Goal: Information Seeking & Learning: Compare options

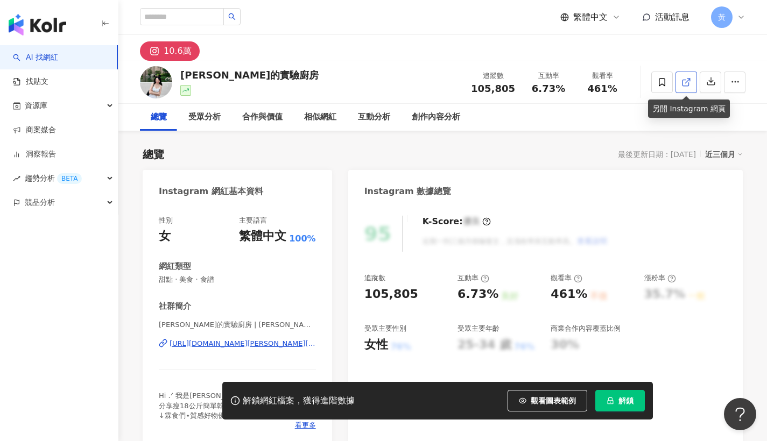
click at [687, 83] on icon at bounding box center [686, 83] width 10 height 10
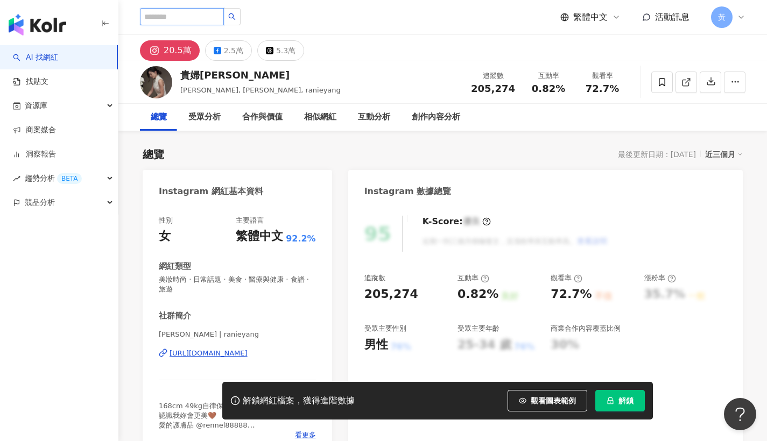
click at [205, 12] on input "search" at bounding box center [182, 16] width 84 height 17
click at [201, 17] on input "search" at bounding box center [182, 16] width 84 height 17
paste input "**********"
type input "**********"
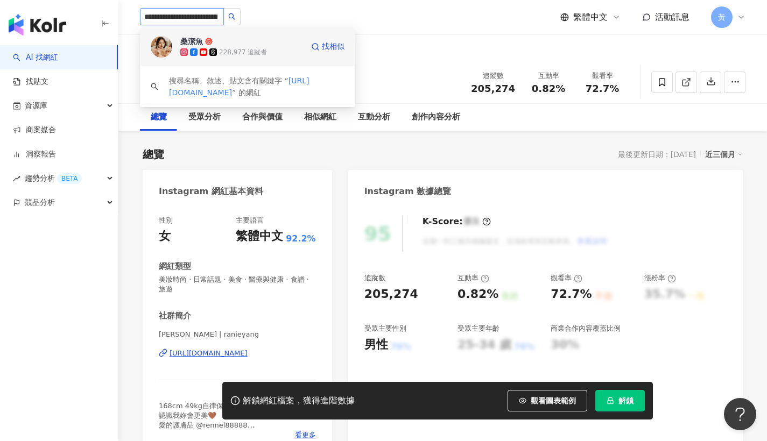
click at [248, 48] on div "228,977 追蹤者" at bounding box center [243, 52] width 48 height 9
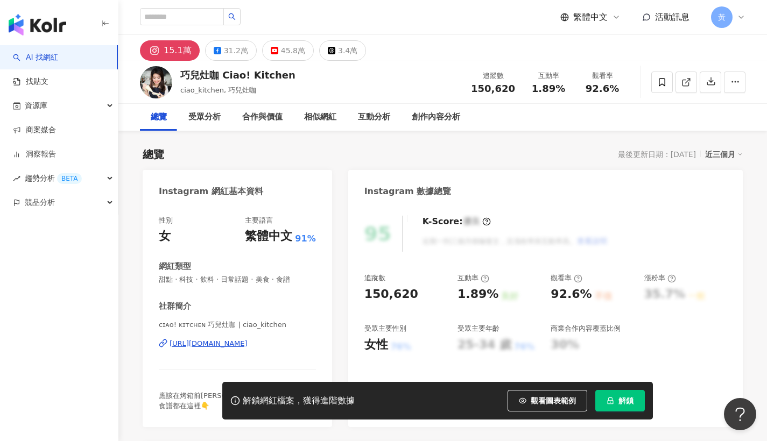
click at [630, 401] on span "解鎖" at bounding box center [625, 401] width 15 height 9
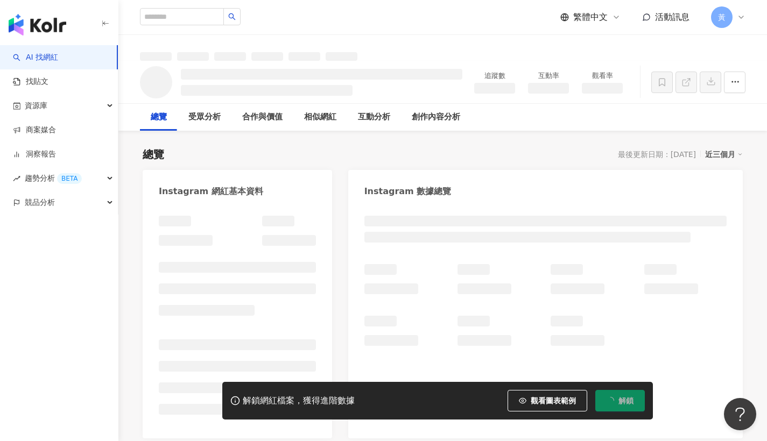
copy span "1.89%"
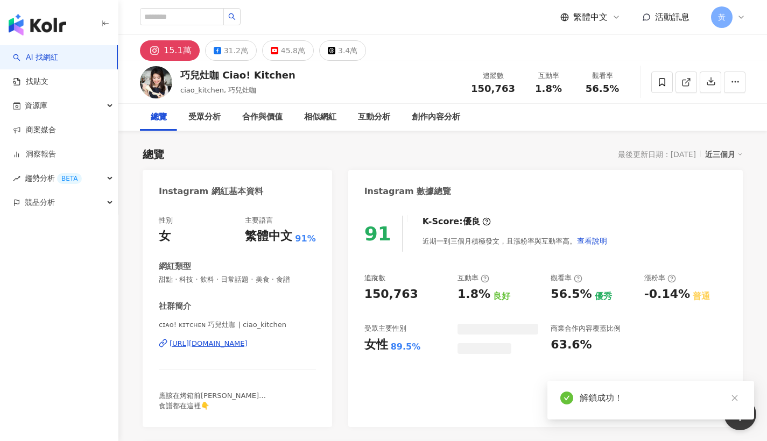
drag, startPoint x: 537, startPoint y: 90, endPoint x: 561, endPoint y: 88, distance: 24.9
click at [561, 88] on div "1.8%" at bounding box center [548, 88] width 41 height 11
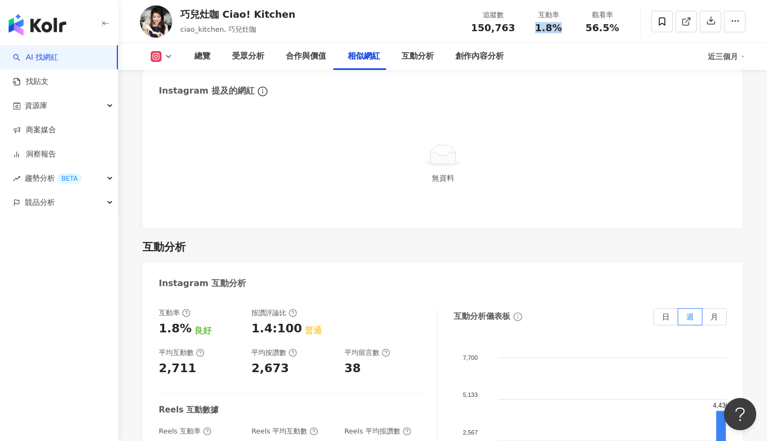
scroll to position [2483, 0]
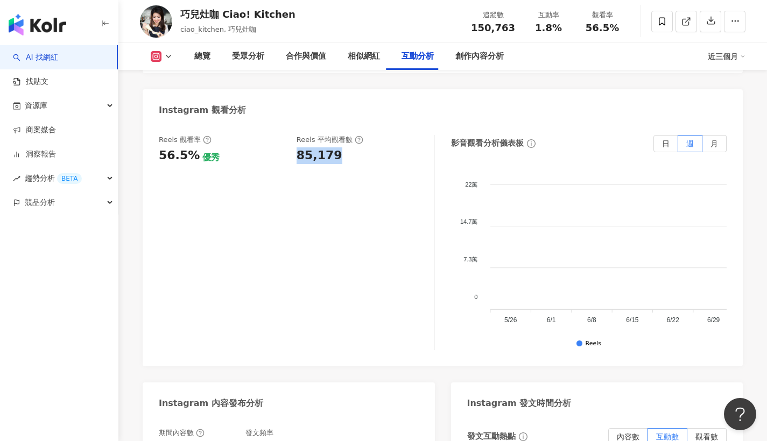
drag, startPoint x: 297, startPoint y: 110, endPoint x: 332, endPoint y: 107, distance: 34.6
click at [332, 147] on div "85,179" at bounding box center [320, 155] width 46 height 17
copy div "85,179"
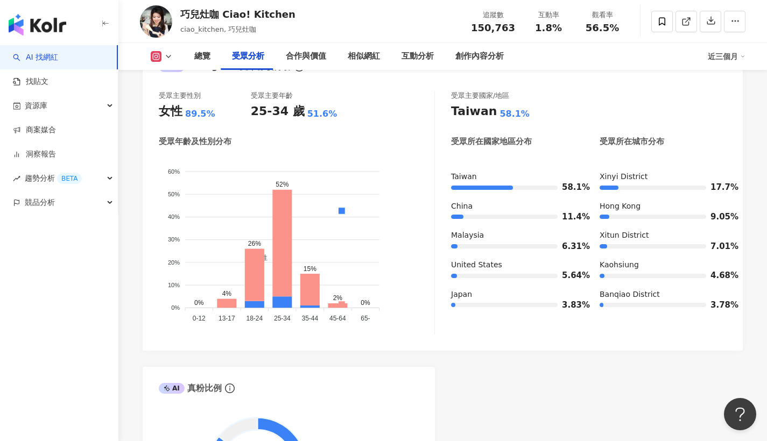
scroll to position [942, 0]
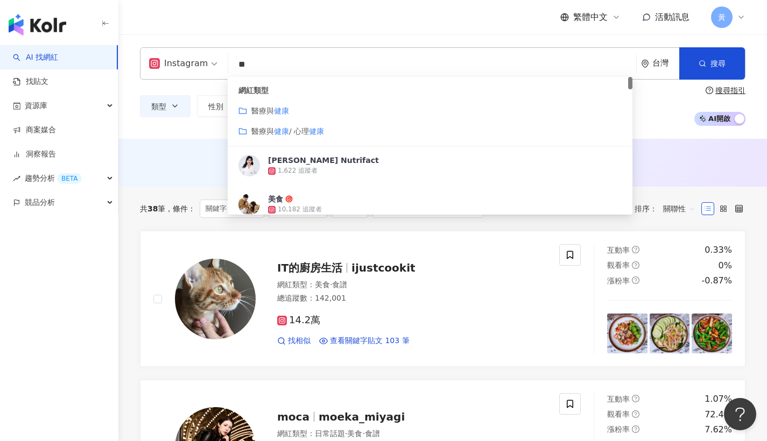
drag, startPoint x: 251, startPoint y: 70, endPoint x: 215, endPoint y: 60, distance: 36.8
click at [215, 60] on div "Instagram ** 台灣 搜尋 customizedTag 網紅類型 醫療與 健康 醫療與 健康 / 心理 健康 Karen's Nutrifact 1…" at bounding box center [443, 63] width 606 height 32
paste input "**********"
type input "**********"
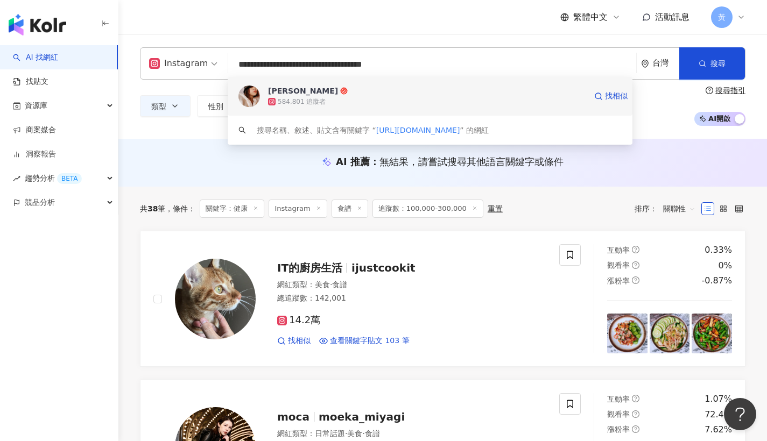
click at [306, 96] on div "584,801 追蹤者" at bounding box center [427, 101] width 318 height 11
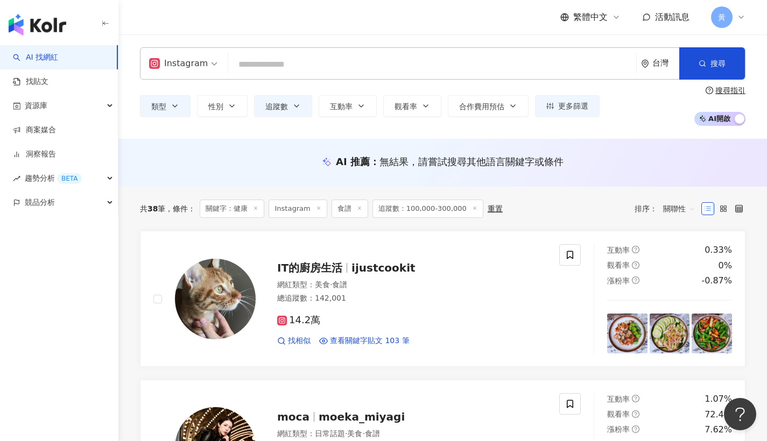
paste input "**********"
type input "**********"
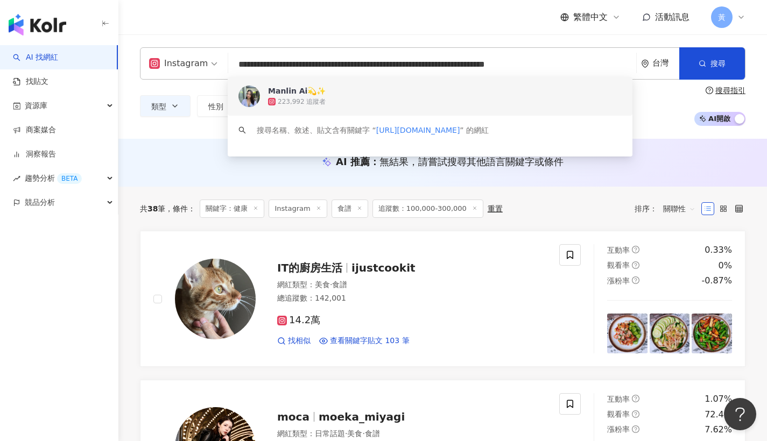
click at [401, 88] on span "Manlin Ai💫✨" at bounding box center [427, 91] width 318 height 11
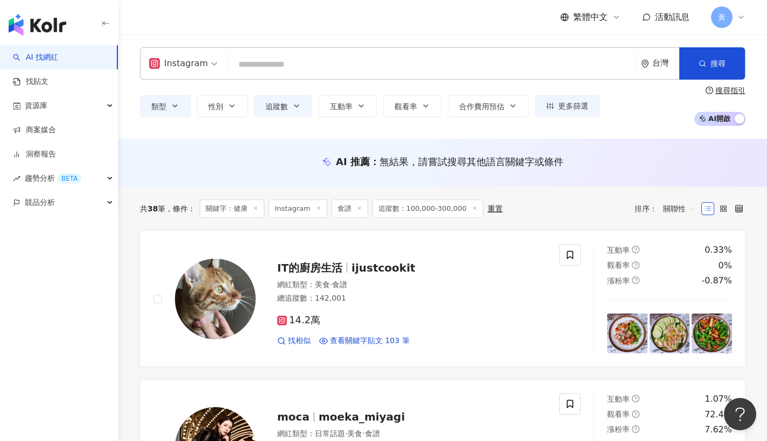
click at [334, 62] on input "search" at bounding box center [432, 64] width 399 height 20
paste input "**********"
type input "**********"
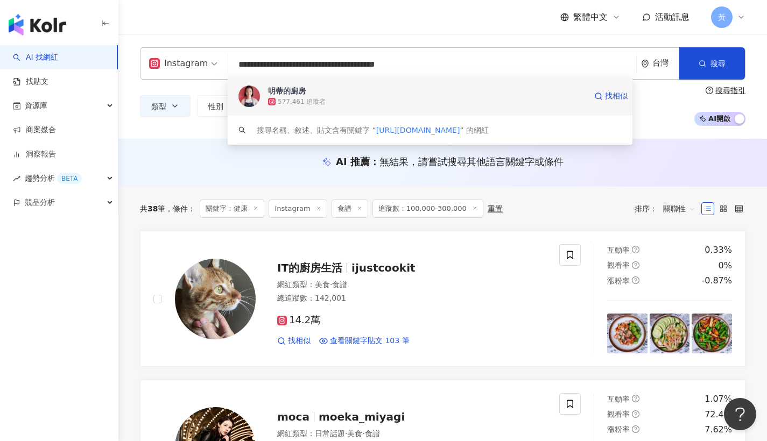
click at [392, 92] on span "明蒂的廚房" at bounding box center [427, 91] width 318 height 11
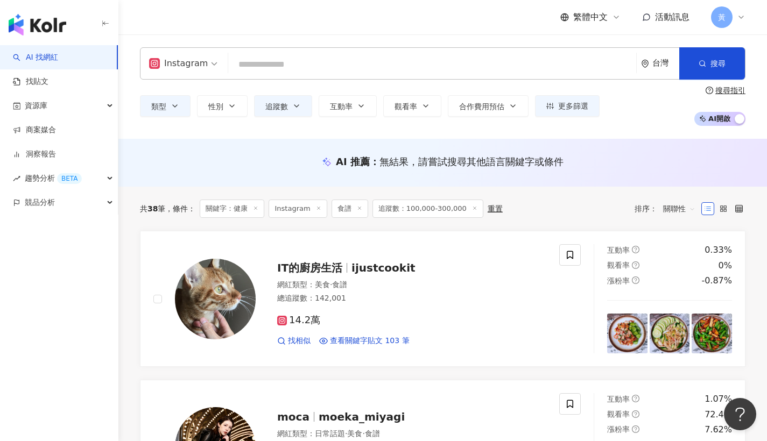
click at [321, 67] on input "search" at bounding box center [432, 64] width 399 height 20
type input "*"
type input "**"
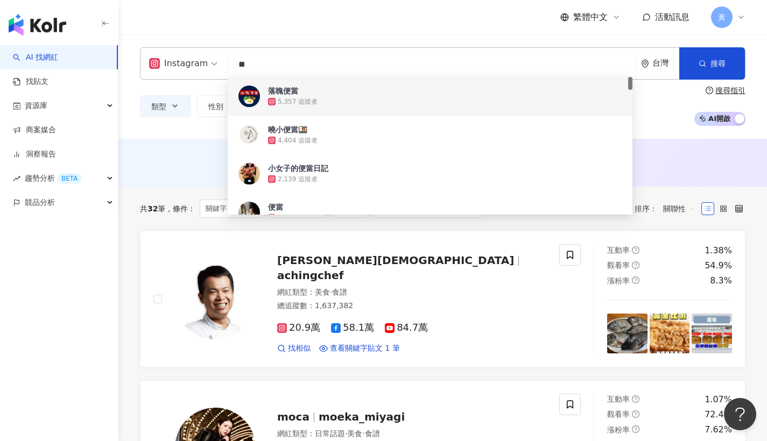
click at [131, 129] on div "Instagram ** 台灣 搜尋 4007747e-f677-499f-8038-bcf958adb76a 37c6e80f-88ac-429f-9262…" at bounding box center [442, 86] width 649 height 104
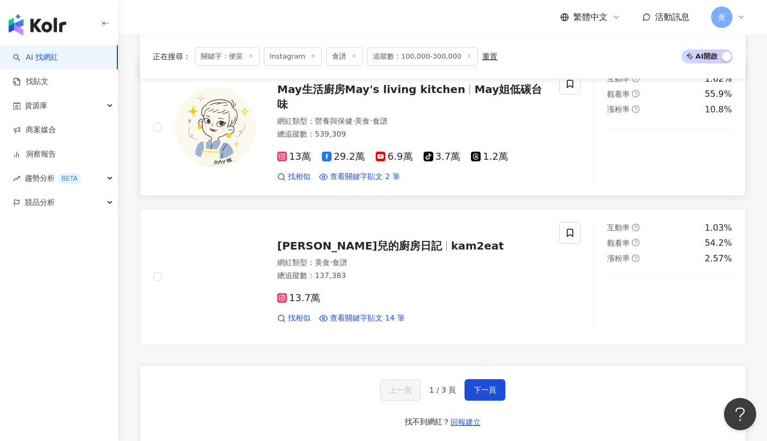
scroll to position [1754, 0]
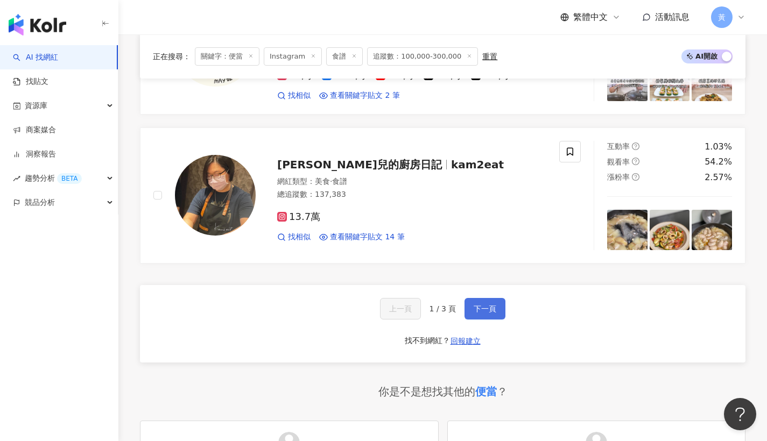
click at [484, 298] on button "下一頁" at bounding box center [485, 309] width 41 height 22
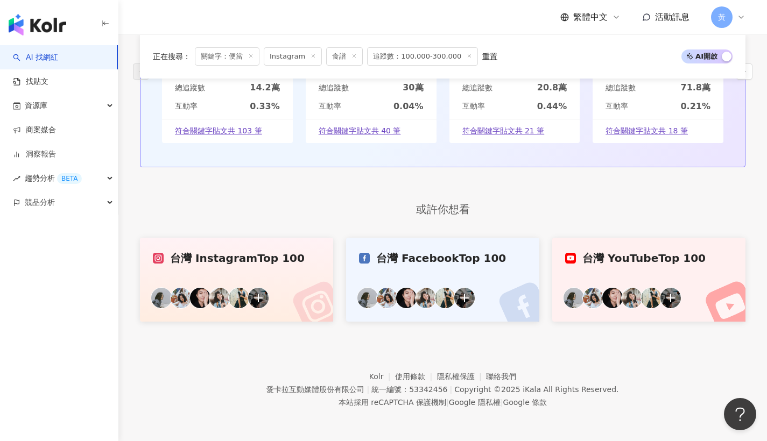
scroll to position [1147, 0]
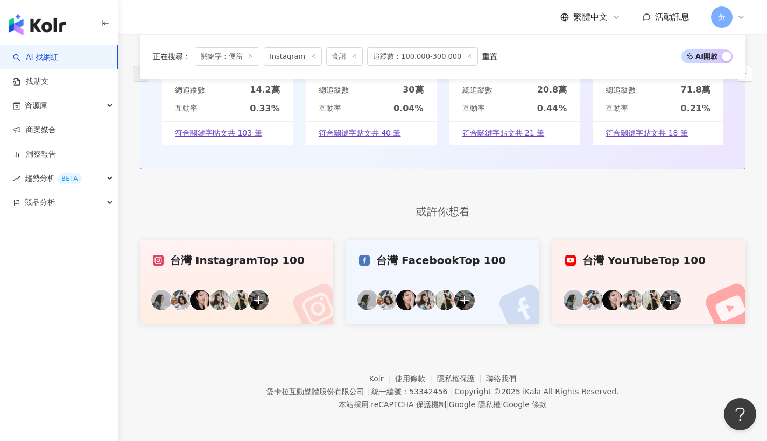
click at [718, 5] on div "繁體中文 活動訊息 黃" at bounding box center [443, 17] width 606 height 34
click at [718, 1] on div "繁體中文 活動訊息 黃" at bounding box center [443, 17] width 606 height 34
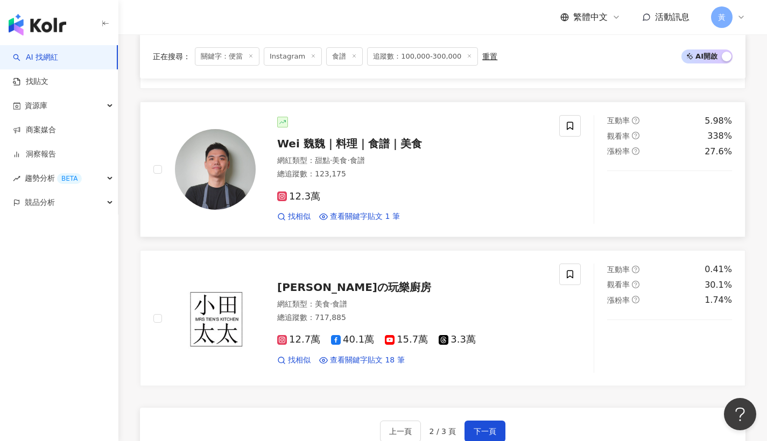
scroll to position [1752, 0]
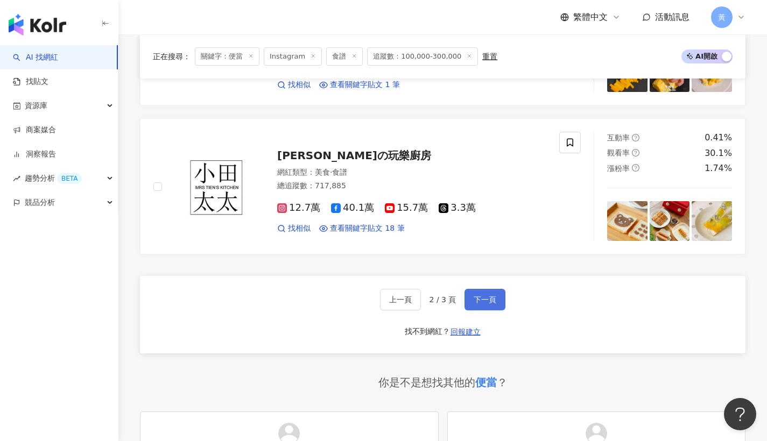
click at [488, 296] on span "下一頁" at bounding box center [485, 300] width 23 height 9
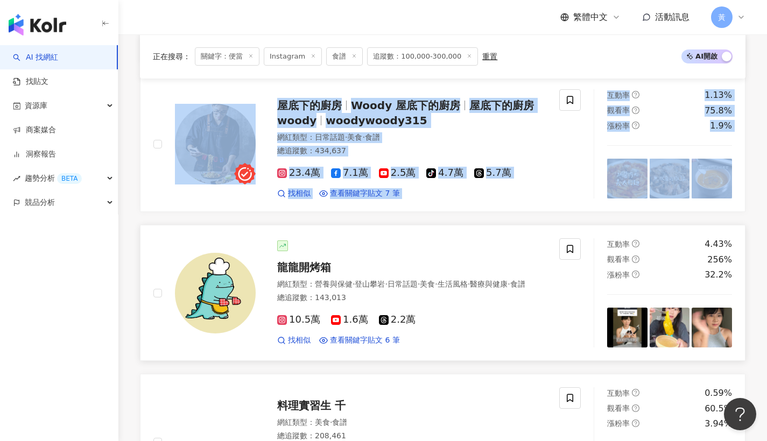
scroll to position [325, 0]
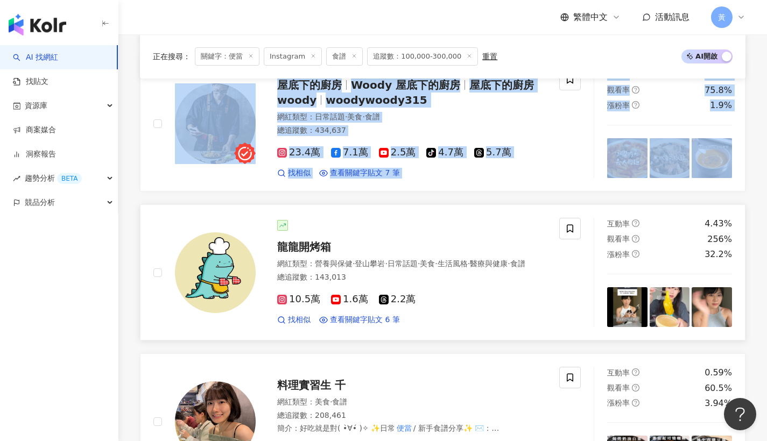
click at [289, 242] on span "龍龍開烤箱" at bounding box center [304, 247] width 54 height 13
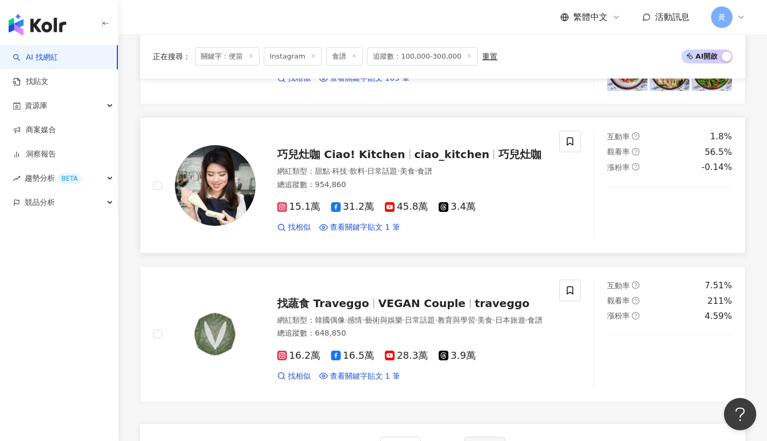
scroll to position [1266, 0]
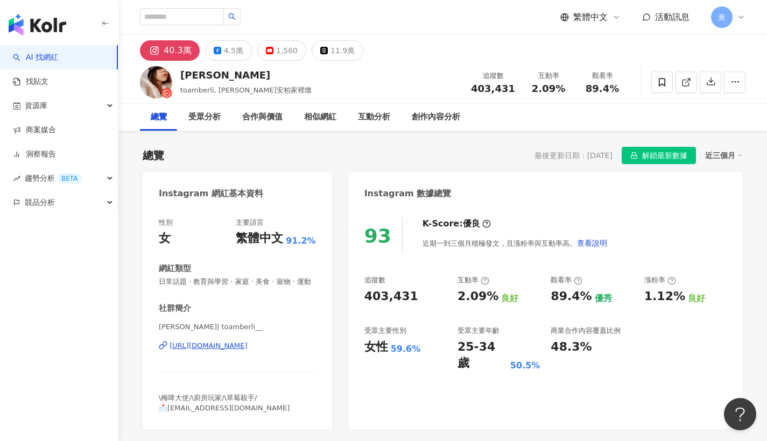
drag, startPoint x: 533, startPoint y: 88, endPoint x: 564, endPoint y: 89, distance: 31.2
click at [564, 89] on div "2.09%" at bounding box center [548, 88] width 41 height 11
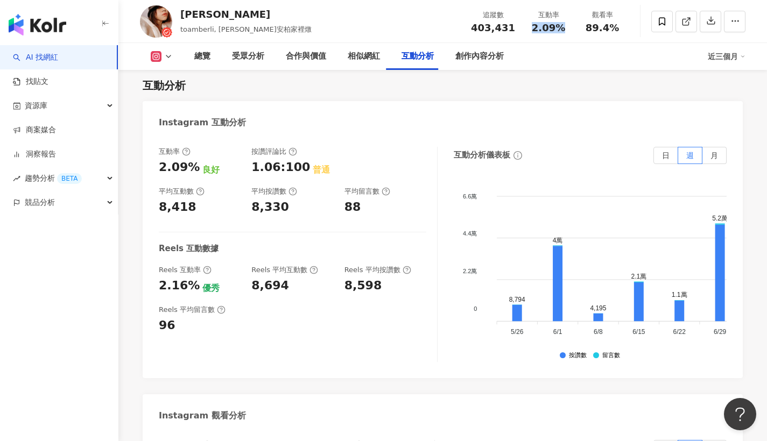
scroll to position [2212, 0]
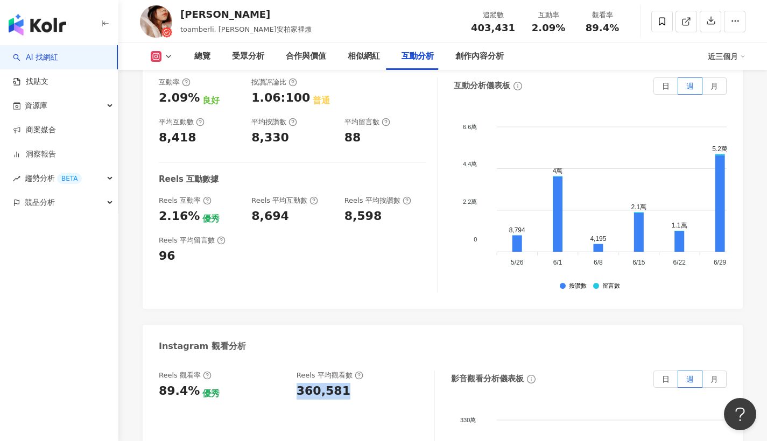
drag, startPoint x: 298, startPoint y: 362, endPoint x: 354, endPoint y: 365, distance: 56.6
click at [354, 383] on div "360,581" at bounding box center [360, 391] width 127 height 17
copy div "360,581"
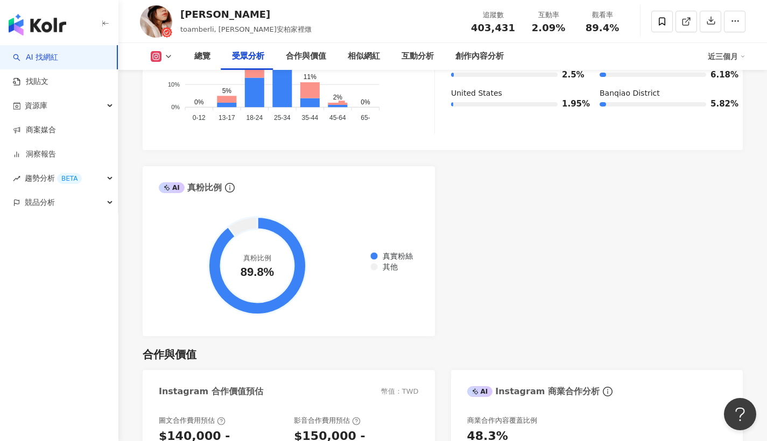
scroll to position [971, 0]
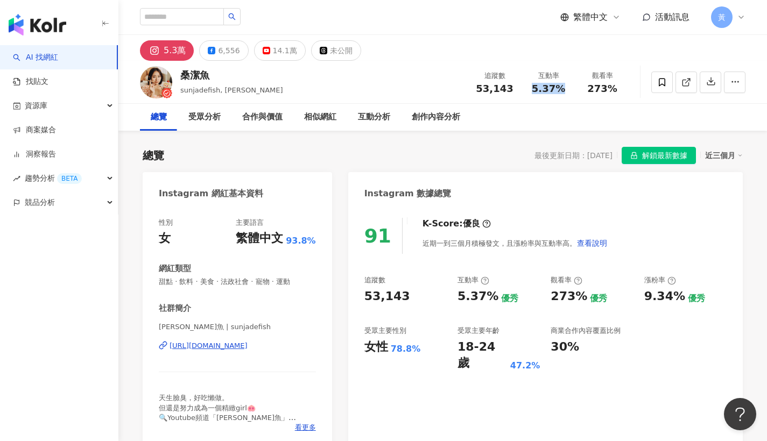
drag, startPoint x: 530, startPoint y: 88, endPoint x: 564, endPoint y: 89, distance: 33.9
click at [564, 89] on div "5.37%" at bounding box center [548, 88] width 41 height 11
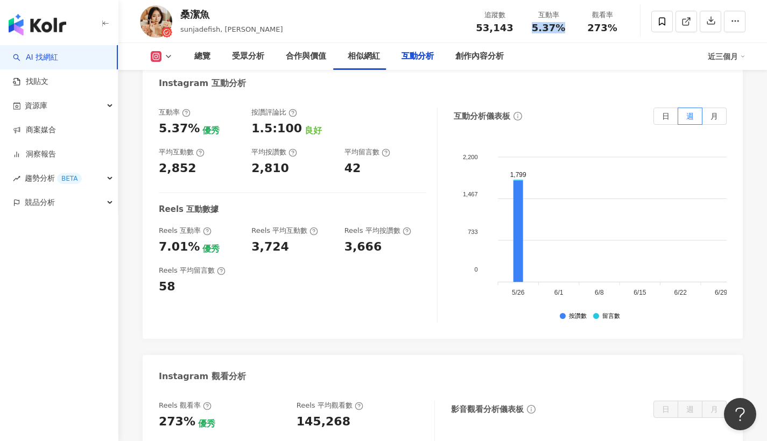
scroll to position [2224, 0]
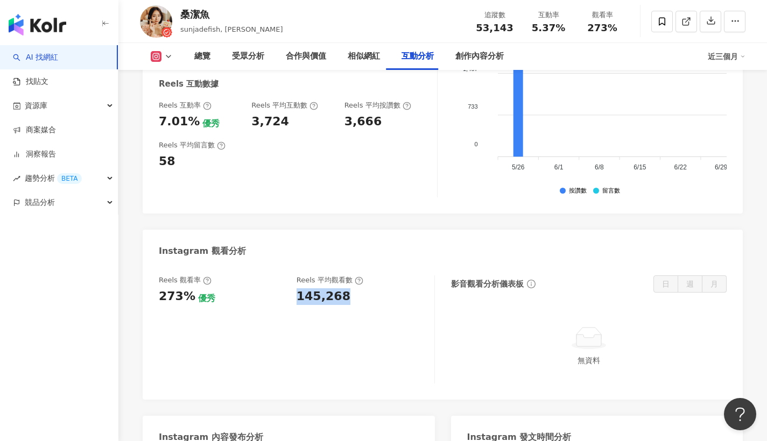
drag, startPoint x: 296, startPoint y: 255, endPoint x: 350, endPoint y: 252, distance: 54.5
click at [350, 276] on div "Reels 觀看率 273% 優秀 Reels 平均觀看數 145,268" at bounding box center [291, 290] width 265 height 29
copy div "145,268"
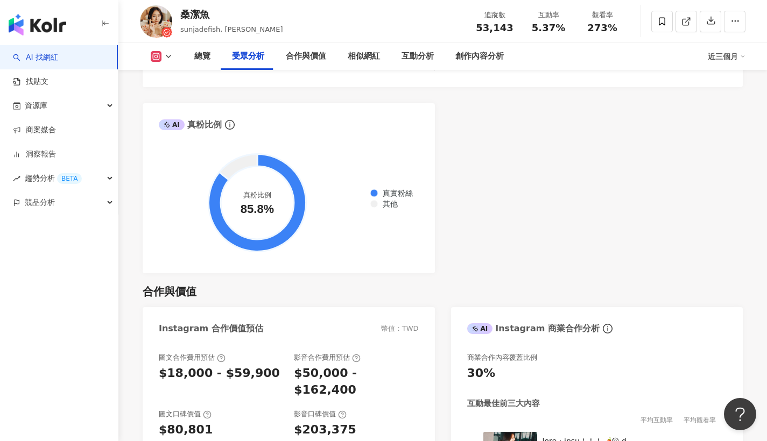
scroll to position [887, 0]
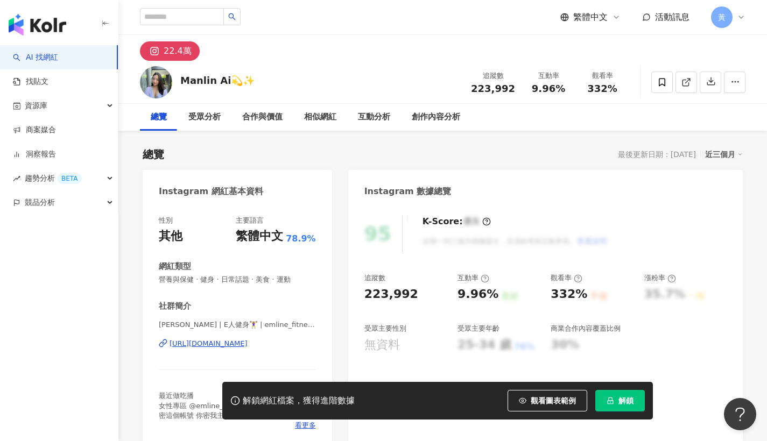
click at [620, 399] on span "解鎖" at bounding box center [625, 401] width 15 height 9
drag, startPoint x: 535, startPoint y: 85, endPoint x: 565, endPoint y: 84, distance: 29.6
click at [565, 84] on div "9.96%" at bounding box center [548, 88] width 41 height 11
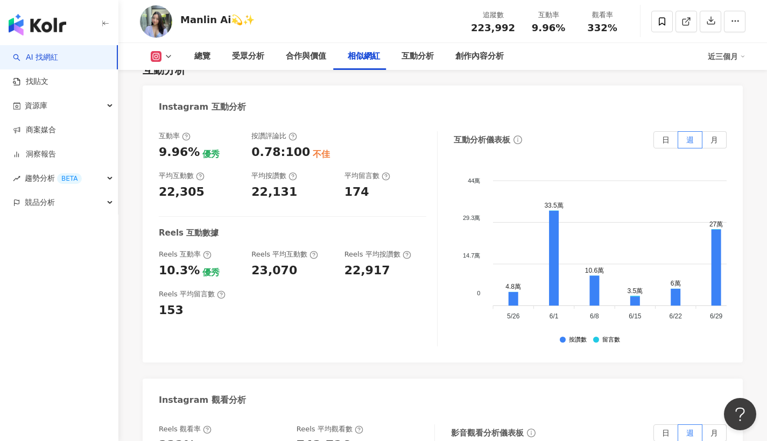
scroll to position [2215, 0]
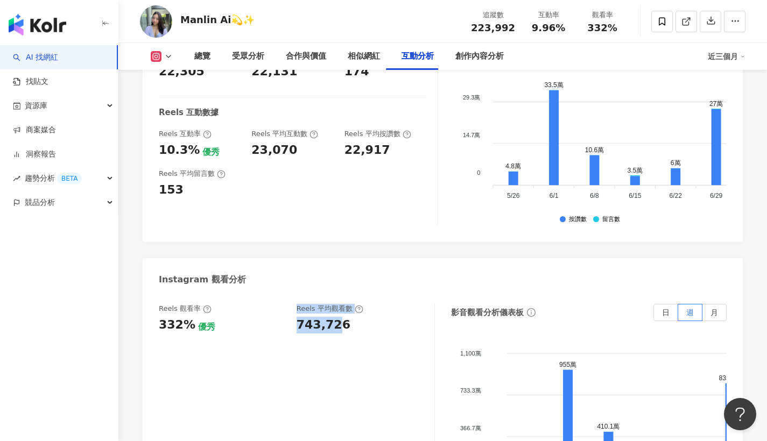
drag, startPoint x: 290, startPoint y: 262, endPoint x: 333, endPoint y: 269, distance: 43.0
click at [333, 304] on div "Reels 觀看率 332% 優秀 Reels 平均觀看數 743,726" at bounding box center [291, 318] width 265 height 29
click at [333, 317] on div "743,726" at bounding box center [324, 325] width 54 height 17
drag, startPoint x: 296, startPoint y: 265, endPoint x: 362, endPoint y: 271, distance: 66.4
click at [362, 304] on div "Reels 觀看率 332% 優秀 Reels 平均觀看數 743,726" at bounding box center [291, 318] width 265 height 29
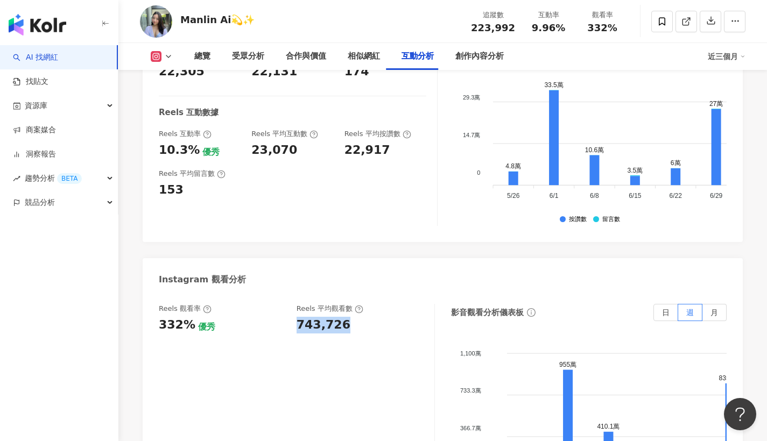
copy div "743,726"
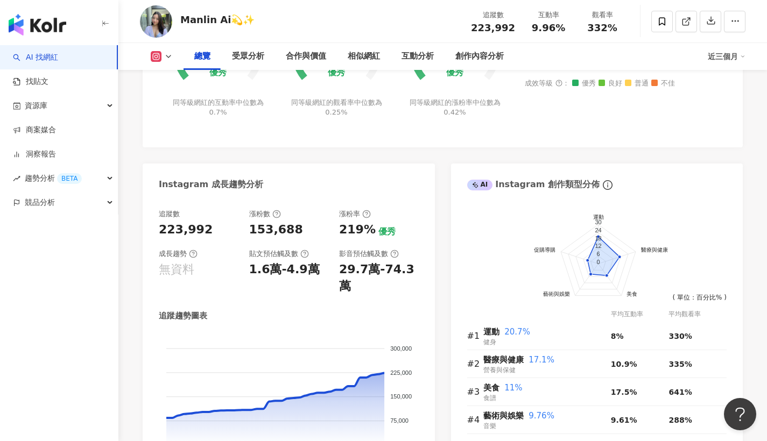
scroll to position [483, 0]
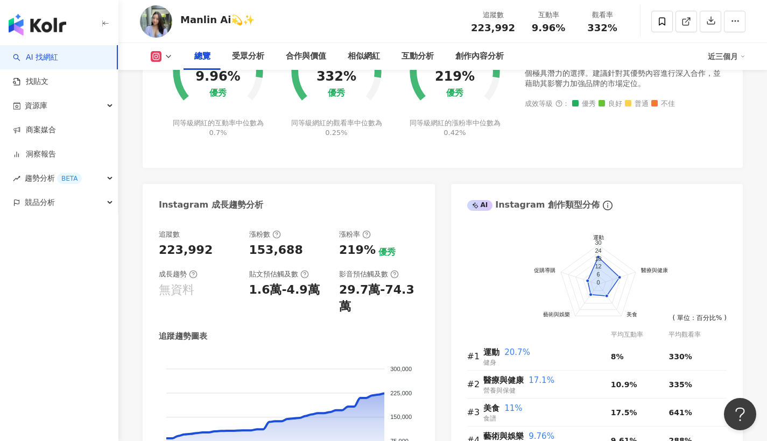
click at [735, 54] on div "近三個月" at bounding box center [727, 56] width 38 height 17
click at [725, 96] on link "近六個月" at bounding box center [733, 102] width 30 height 12
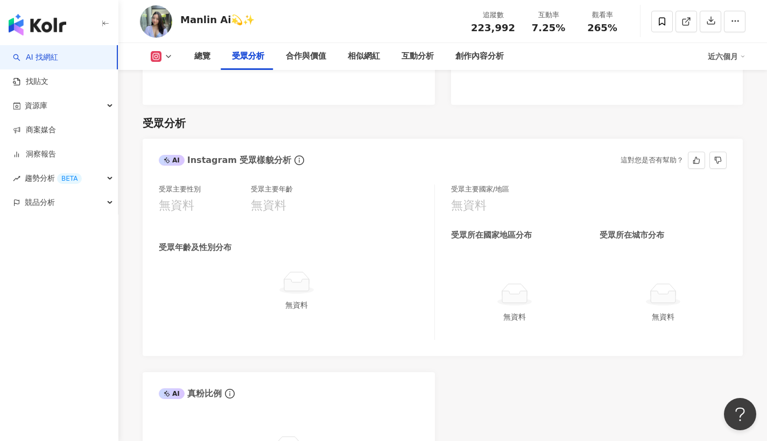
scroll to position [903, 0]
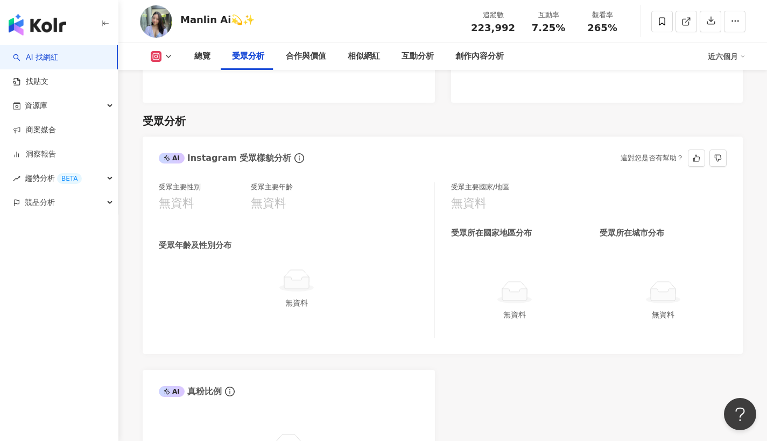
click at [304, 240] on div "受眾年齡及性別分布 無資料" at bounding box center [297, 274] width 276 height 69
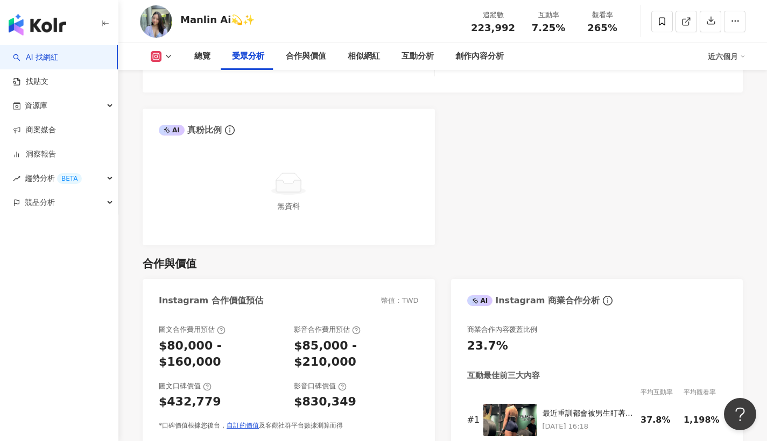
scroll to position [1069, 0]
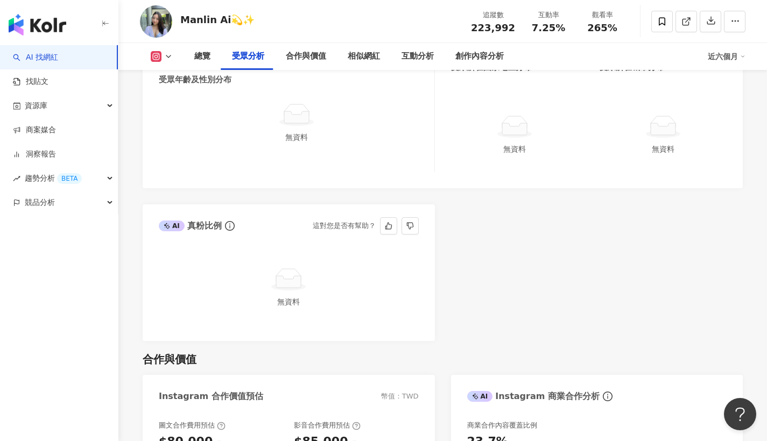
click at [288, 276] on icon at bounding box center [288, 282] width 25 height 12
click at [220, 218] on div "AI 真粉比例" at bounding box center [198, 226] width 78 height 16
click at [225, 221] on icon "info-circle" at bounding box center [230, 226] width 10 height 10
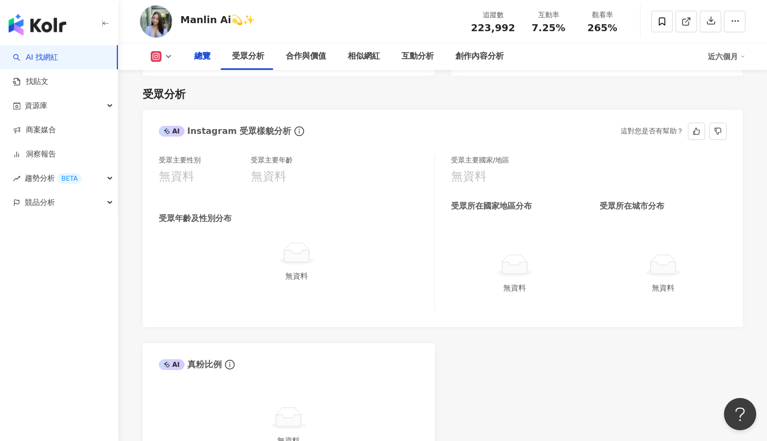
scroll to position [851, 0]
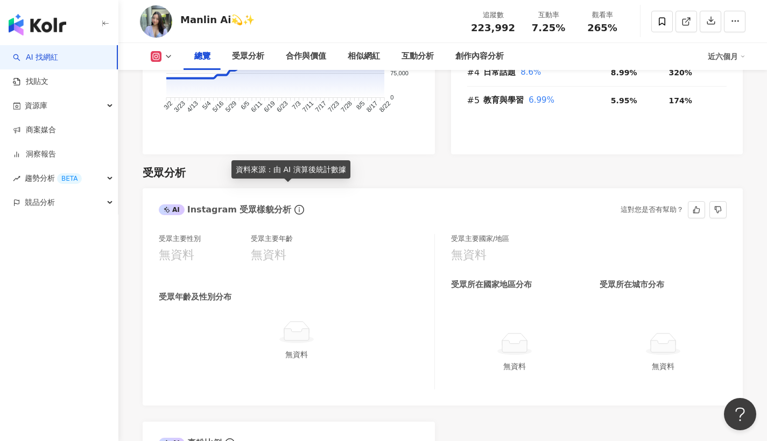
click at [294, 205] on icon "info-circle" at bounding box center [299, 210] width 10 height 10
click at [248, 247] on div "無資料" at bounding box center [205, 255] width 92 height 17
click at [169, 207] on icon at bounding box center [167, 210] width 6 height 6
click at [203, 292] on div "受眾年齡及性別分布 無資料" at bounding box center [297, 326] width 276 height 69
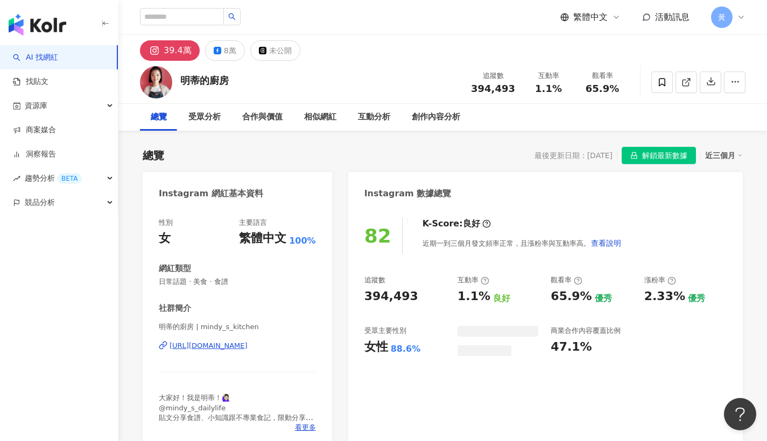
click at [546, 93] on span "1.1%" at bounding box center [548, 88] width 27 height 11
drag, startPoint x: 537, startPoint y: 90, endPoint x: 565, endPoint y: 87, distance: 28.1
click at [569, 88] on div "互動率 1.1%" at bounding box center [549, 82] width 54 height 23
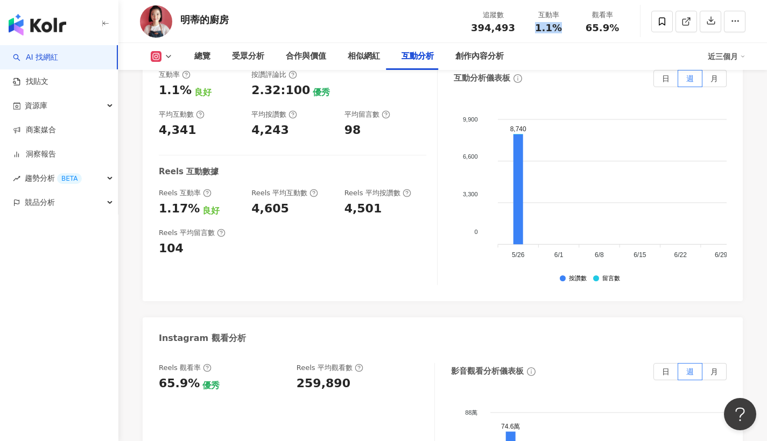
scroll to position [2233, 0]
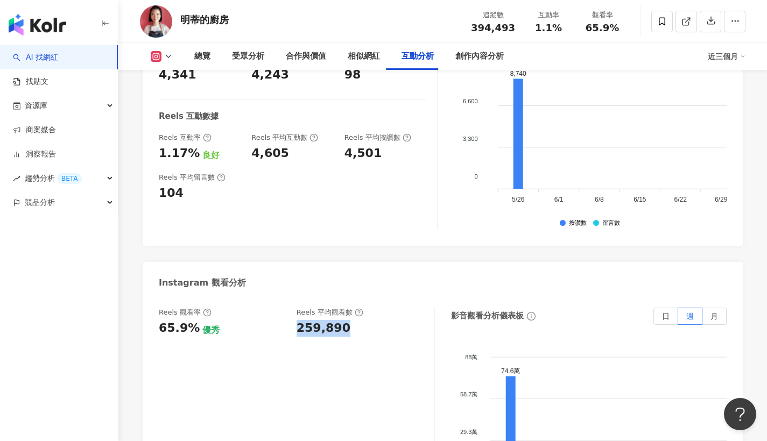
drag, startPoint x: 295, startPoint y: 268, endPoint x: 344, endPoint y: 264, distance: 49.1
click at [344, 308] on div "Reels 觀看率 65.9% 優秀 [PERSON_NAME] 平均觀看數 259,890" at bounding box center [291, 322] width 265 height 29
copy div "259,890"
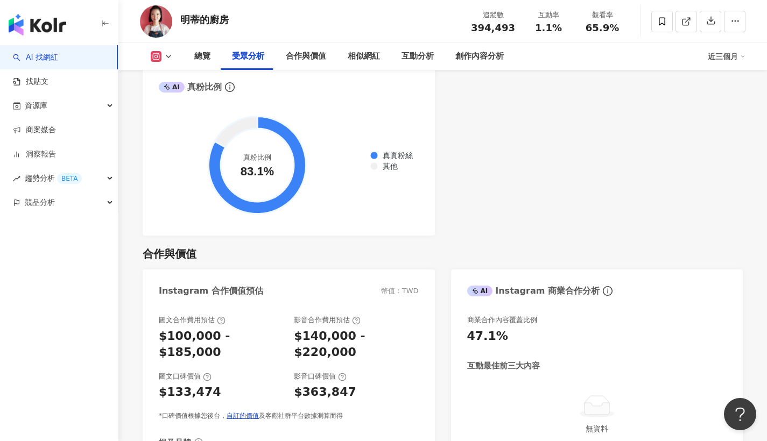
scroll to position [869, 0]
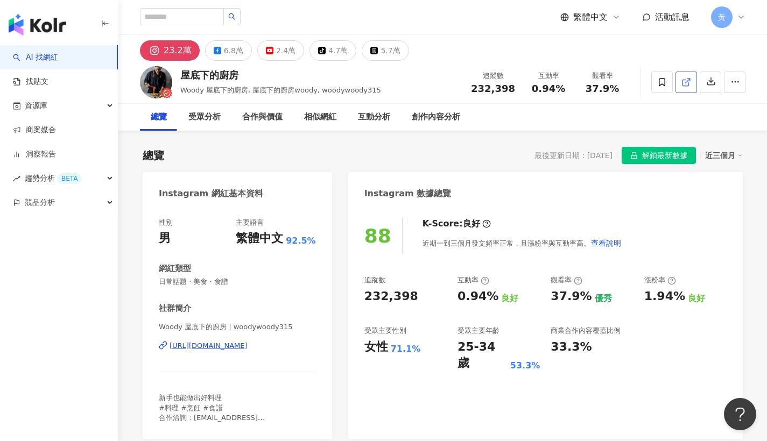
click at [685, 78] on icon at bounding box center [686, 83] width 10 height 10
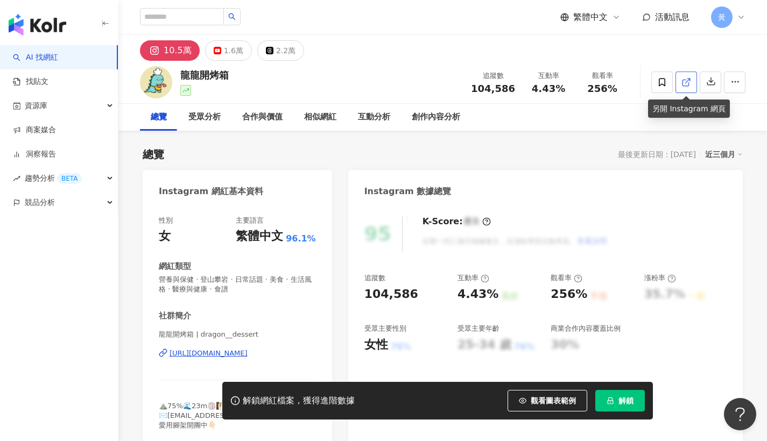
click at [681, 79] on icon at bounding box center [686, 83] width 10 height 10
click at [569, 88] on div "互動率 4.43%" at bounding box center [549, 82] width 54 height 23
copy span "4.43%"
click at [622, 398] on span "解鎖" at bounding box center [625, 401] width 15 height 9
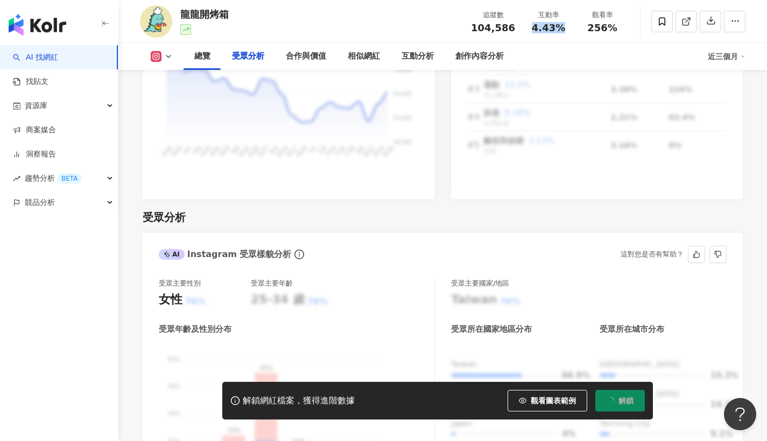
scroll to position [984, 0]
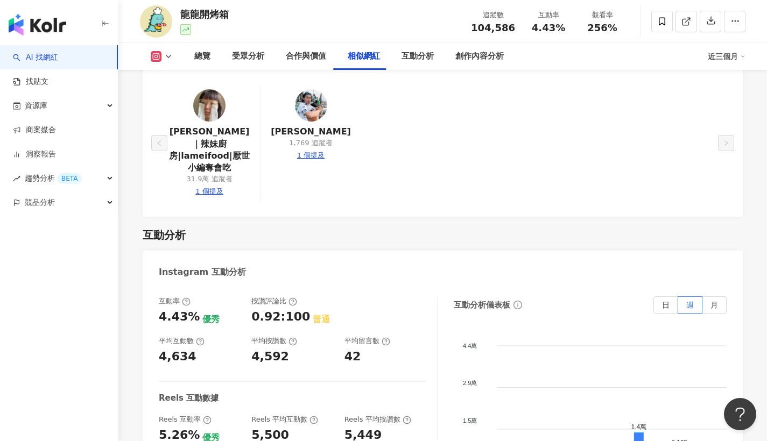
scroll to position [2202, 0]
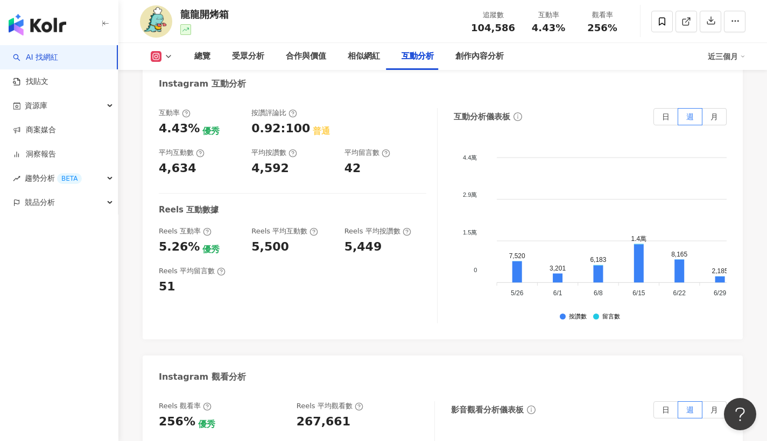
click at [302, 414] on div "267,661" at bounding box center [324, 422] width 54 height 17
drag, startPoint x: 297, startPoint y: 377, endPoint x: 356, endPoint y: 377, distance: 59.2
click at [356, 414] on div "267,661" at bounding box center [360, 422] width 127 height 17
copy div "267,661"
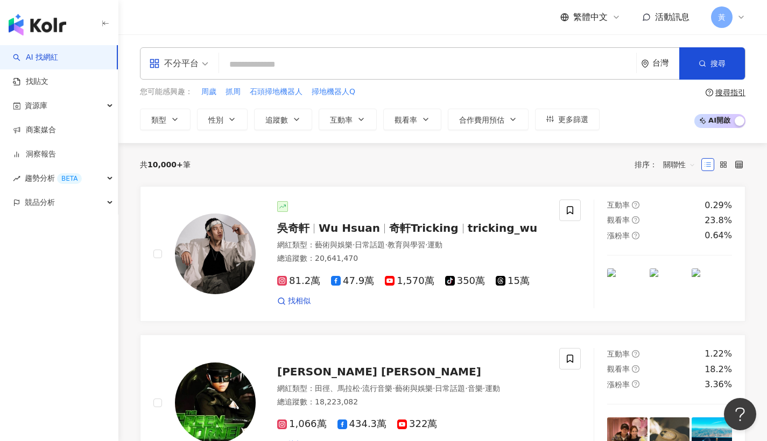
click at [411, 66] on input "search" at bounding box center [427, 64] width 409 height 20
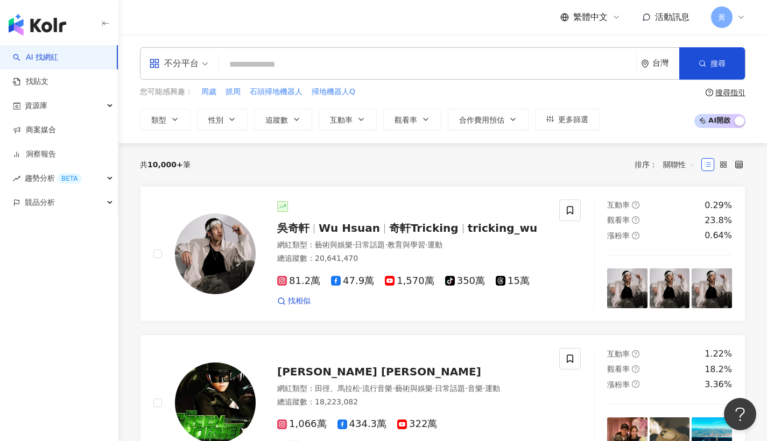
type input "**********"
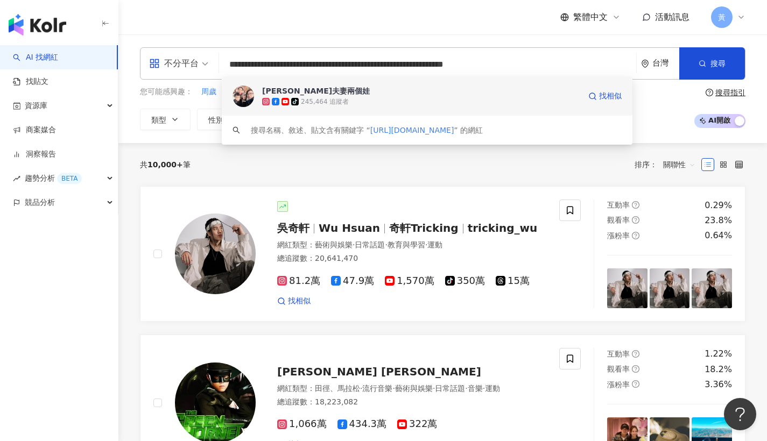
click at [403, 100] on div "tiktok-icon 245,464 追蹤者" at bounding box center [421, 101] width 318 height 11
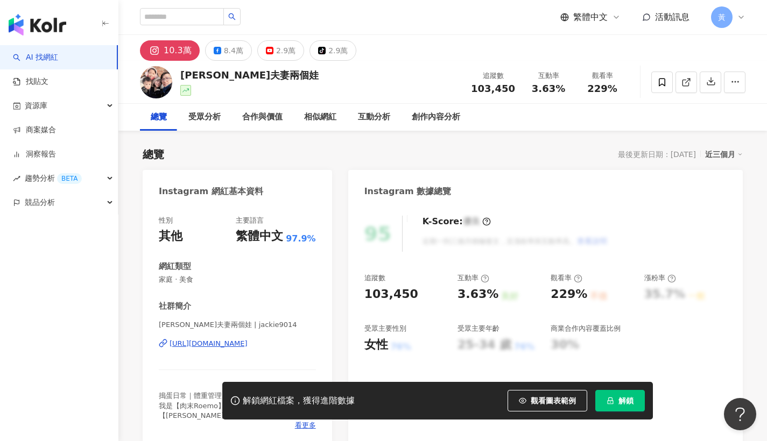
click at [616, 402] on button "解鎖" at bounding box center [620, 401] width 50 height 22
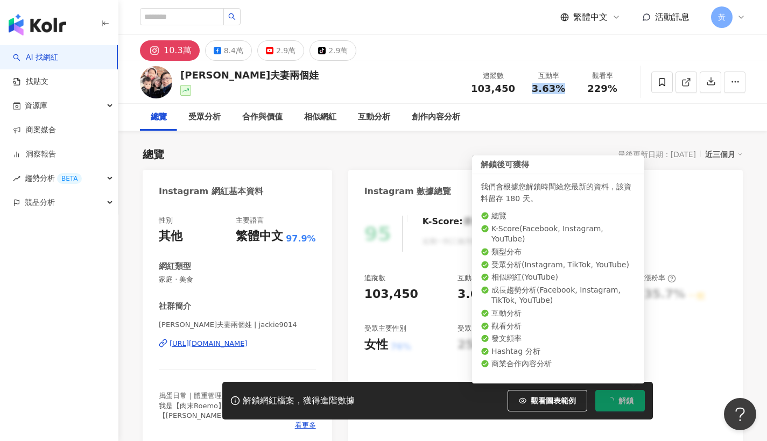
drag, startPoint x: 533, startPoint y: 89, endPoint x: 524, endPoint y: 89, distance: 9.7
click at [563, 87] on span "3.63%" at bounding box center [548, 88] width 33 height 11
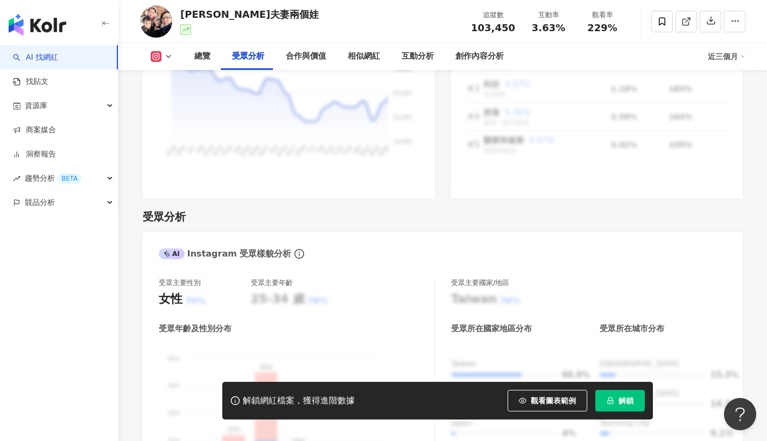
scroll to position [874, 0]
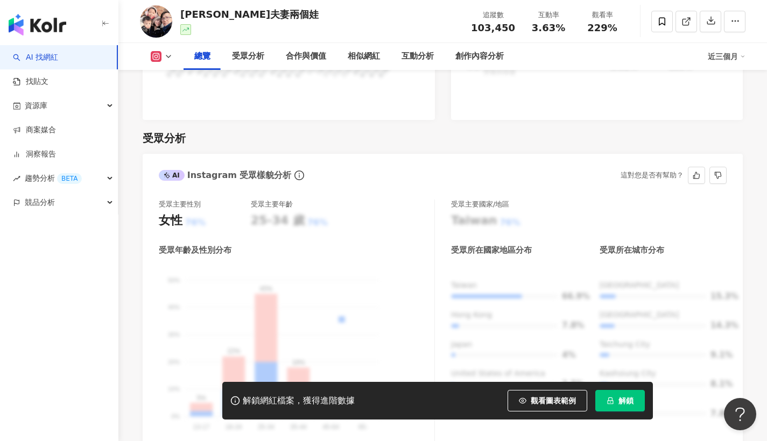
click at [611, 398] on icon "lock" at bounding box center [610, 401] width 6 height 7
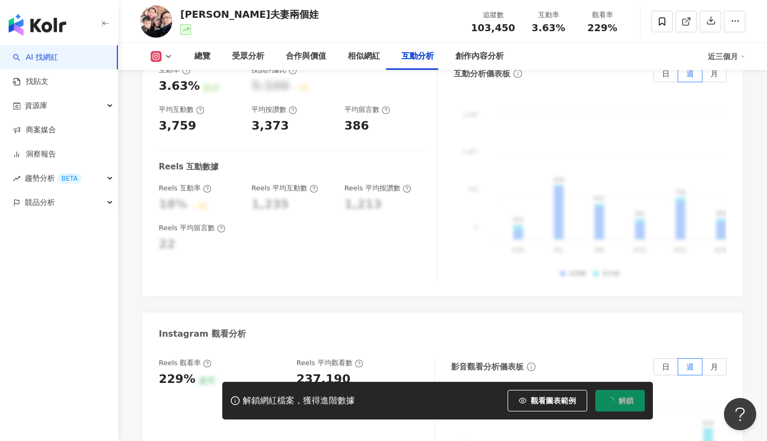
scroll to position [2223, 0]
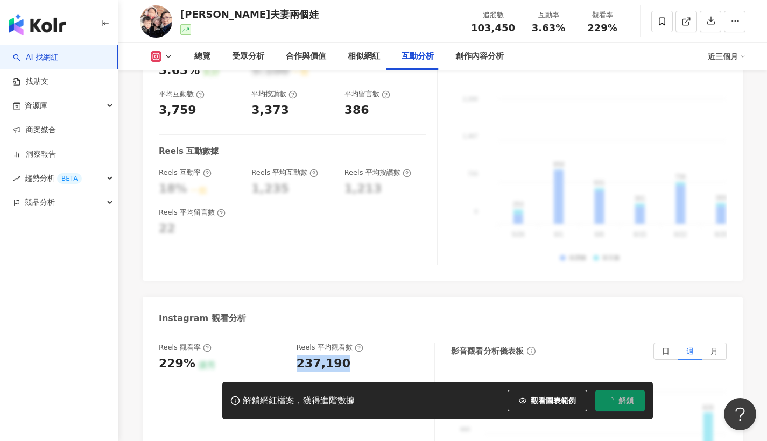
drag, startPoint x: 299, startPoint y: 342, endPoint x: 347, endPoint y: 343, distance: 48.5
click at [347, 356] on div "237,190" at bounding box center [360, 364] width 127 height 17
copy div "237,190"
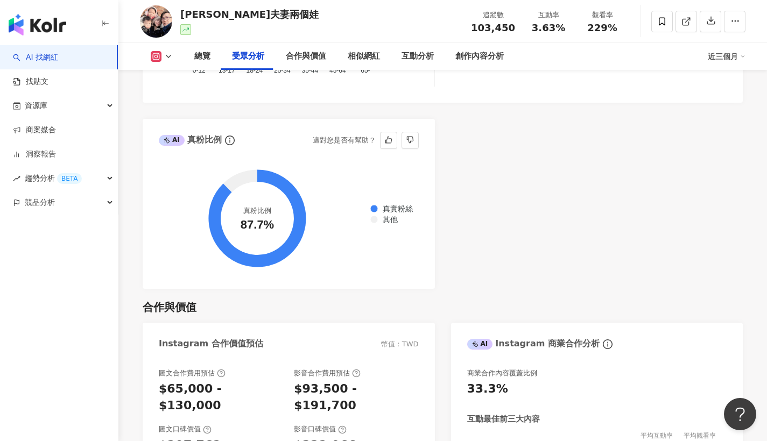
scroll to position [953, 0]
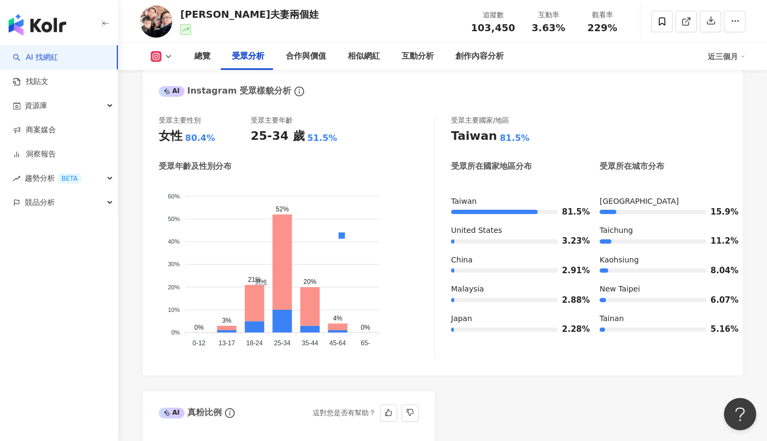
click at [251, 5] on div "[PERSON_NAME]夫妻兩個娃 追蹤數 103,450 互動率 3.63% 觀看率 229%" at bounding box center [442, 21] width 649 height 43
